Goal: Information Seeking & Learning: Learn about a topic

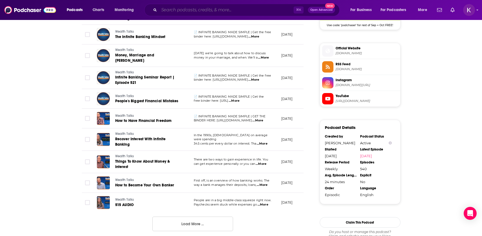
click at [185, 14] on input "Search podcasts, credits, & more..." at bounding box center [226, 10] width 135 height 9
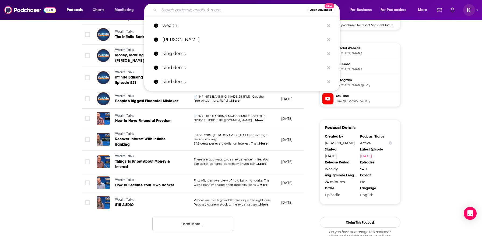
paste input "Corporate Competitor Podcast"
type input "Corporate Competitor Podcast"
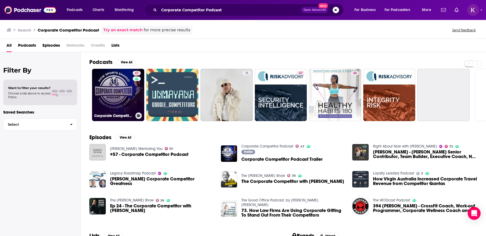
click at [111, 98] on link "47 Corporate Competitor Podcast" at bounding box center [118, 95] width 52 height 52
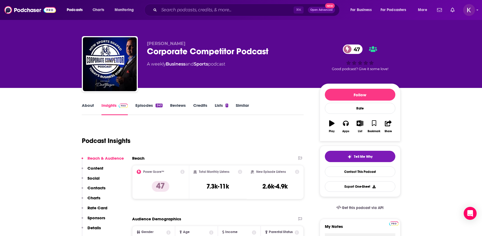
click at [183, 172] on icon at bounding box center [182, 171] width 4 height 4
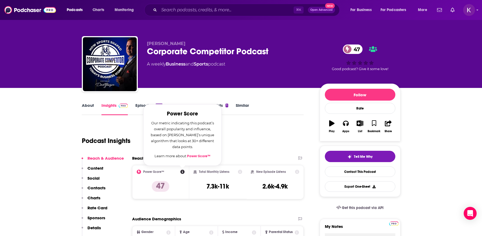
click at [199, 157] on link "Power Score™" at bounding box center [198, 156] width 23 height 4
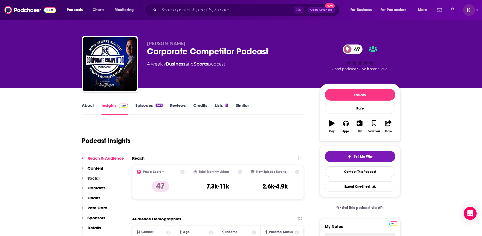
click at [275, 142] on div "Podcast Insights" at bounding box center [191, 137] width 218 height 27
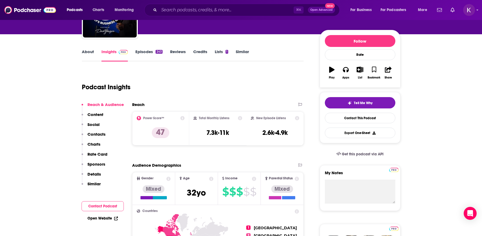
scroll to position [55, 0]
